Goal: Task Accomplishment & Management: Manage account settings

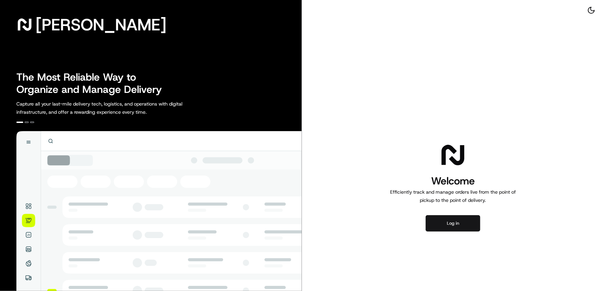
click at [449, 224] on button "Log in" at bounding box center [453, 223] width 55 height 16
